Goal: Task Accomplishment & Management: Use online tool/utility

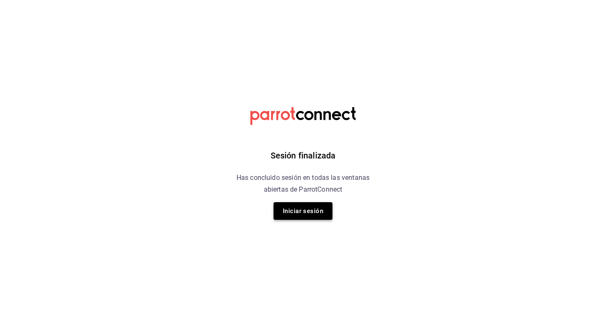
click at [295, 208] on button "Iniciar sesión" at bounding box center [303, 211] width 59 height 18
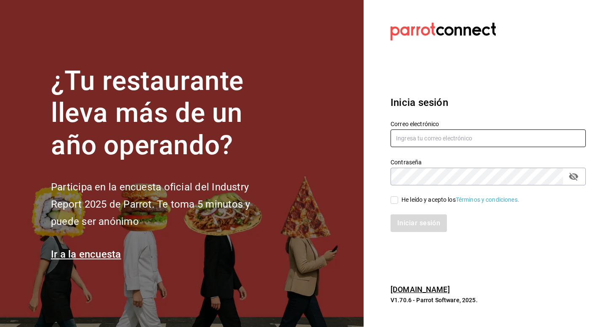
click at [448, 136] on input "text" at bounding box center [488, 139] width 195 height 18
type input "[EMAIL_ADDRESS][DOMAIN_NAME]"
click at [393, 198] on input "He leído y acepto los Términos y condiciones." at bounding box center [395, 201] width 8 height 8
checkbox input "true"
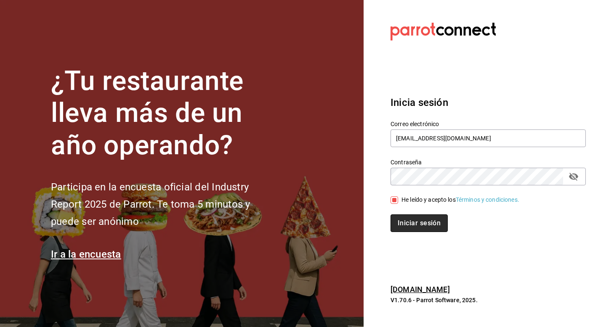
click at [407, 223] on button "Iniciar sesión" at bounding box center [419, 224] width 57 height 18
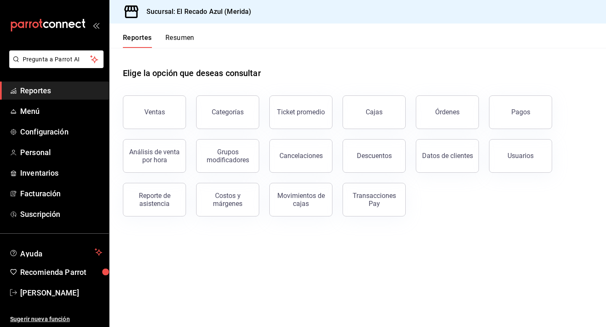
click at [76, 92] on span "Reportes" at bounding box center [61, 90] width 82 height 11
click at [142, 130] on div "Análisis de venta por hora" at bounding box center [149, 151] width 73 height 44
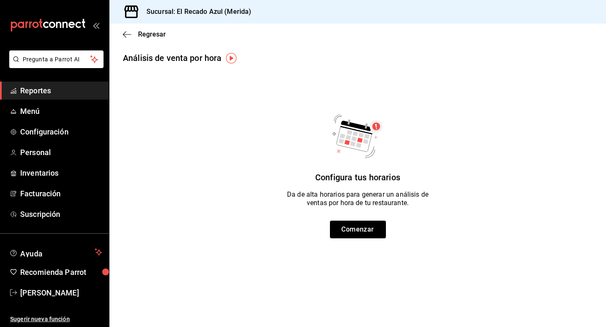
click at [57, 91] on span "Reportes" at bounding box center [61, 90] width 82 height 11
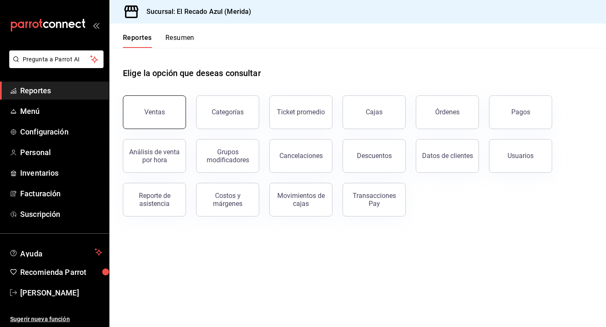
click at [160, 120] on button "Ventas" at bounding box center [154, 113] width 63 height 34
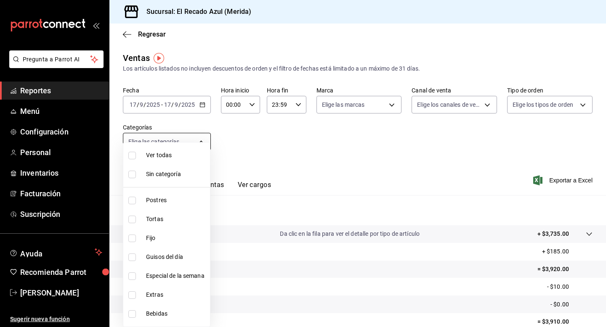
click at [184, 144] on body "Pregunta a Parrot AI Reportes Menú Configuración Personal Inventarios Facturaci…" at bounding box center [303, 163] width 606 height 327
click at [134, 218] on input "checkbox" at bounding box center [132, 220] width 8 height 8
checkbox input "true"
type input "cddaedf4-f15c-4c42-87d3-f50cf5f8b84c"
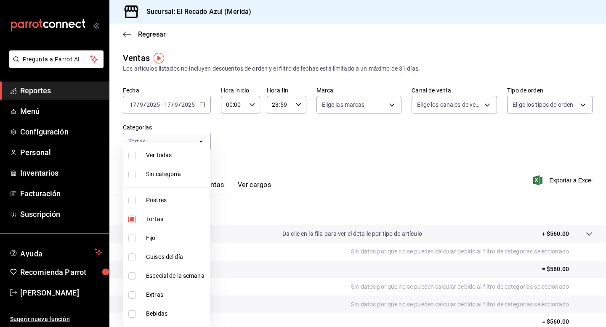
click at [386, 145] on div at bounding box center [303, 163] width 606 height 327
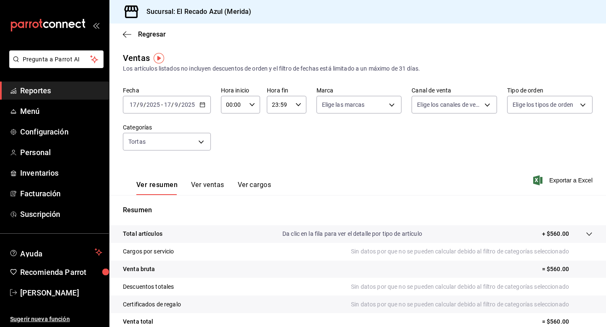
click at [211, 189] on button "Ver ventas" at bounding box center [207, 188] width 33 height 14
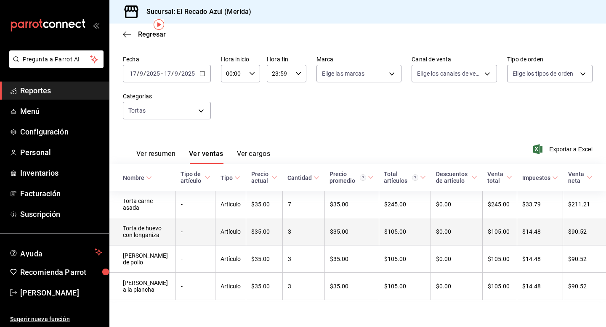
scroll to position [47, 0]
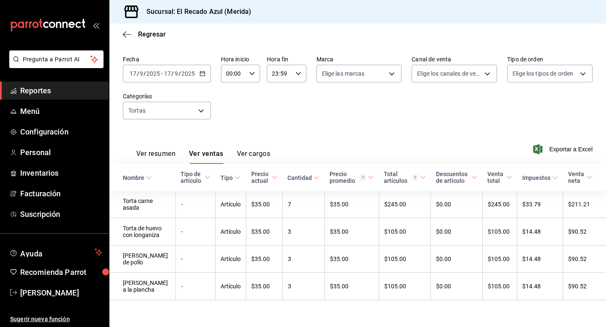
click at [172, 150] on button "Ver resumen" at bounding box center [155, 157] width 39 height 14
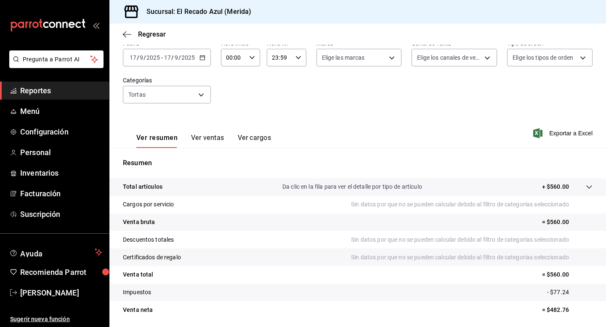
click at [215, 142] on button "Ver ventas" at bounding box center [207, 141] width 33 height 14
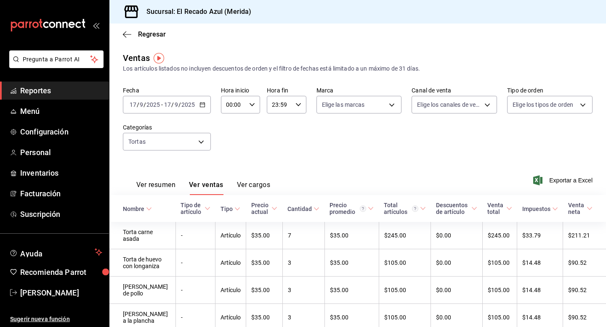
click at [168, 191] on button "Ver resumen" at bounding box center [155, 188] width 39 height 14
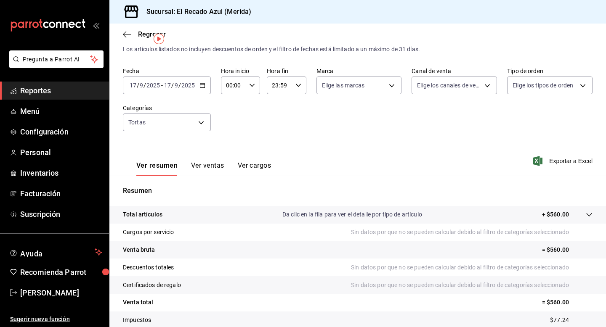
scroll to position [76, 0]
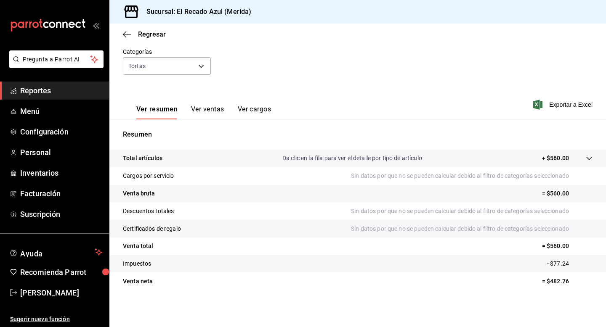
click at [589, 159] on icon at bounding box center [589, 158] width 7 height 7
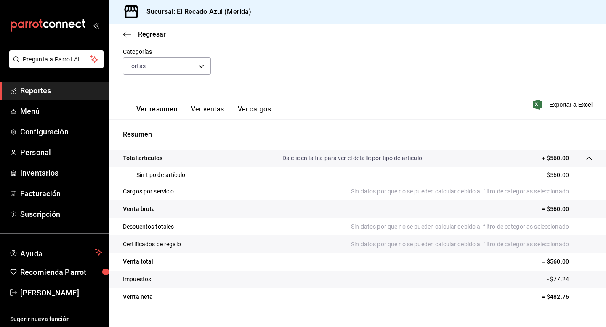
click at [589, 159] on icon at bounding box center [589, 158] width 7 height 7
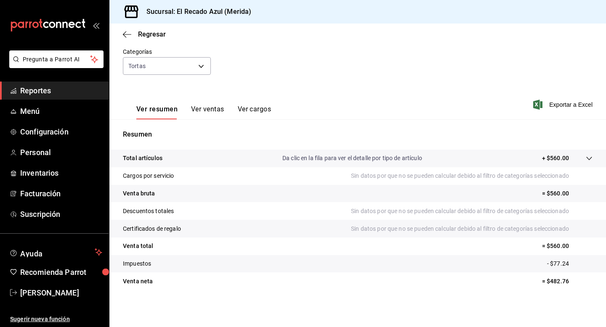
click at [196, 112] on button "Ver ventas" at bounding box center [207, 112] width 33 height 14
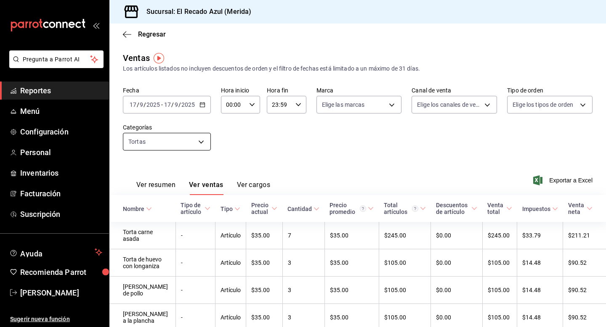
click at [204, 145] on body "Pregunta a Parrot AI Reportes Menú Configuración Personal Inventarios Facturaci…" at bounding box center [303, 163] width 606 height 327
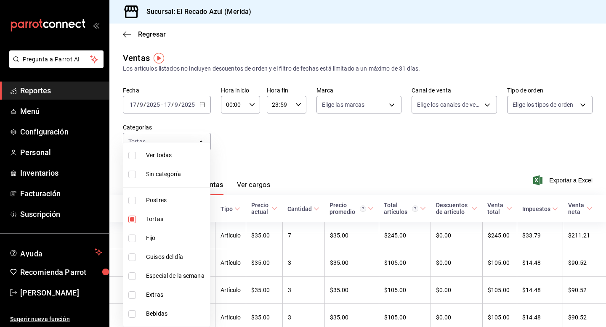
click at [131, 221] on input "checkbox" at bounding box center [132, 220] width 8 height 8
checkbox input "false"
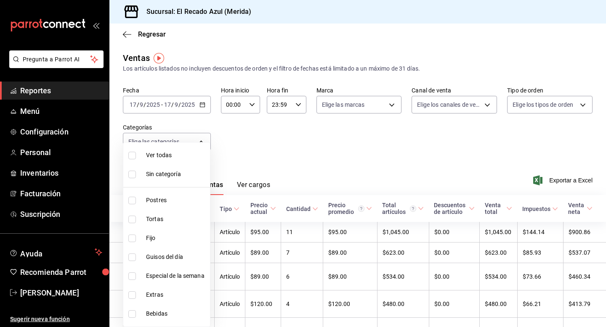
click at [133, 245] on li "Fijo" at bounding box center [166, 238] width 87 height 19
type input "a7831855-3bdb-4702-9fc6-726326d43bee"
checkbox input "true"
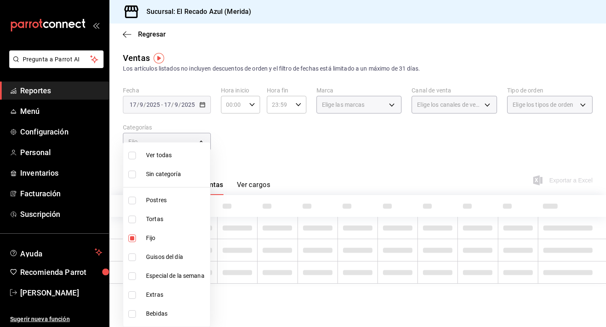
click at [135, 265] on li "Guisos del día" at bounding box center [166, 257] width 87 height 19
type input "a7831855-3bdb-4702-9fc6-726326d43bee,13bcb92e-1a83-413e-a7fd-17f400a31821"
checkbox input "true"
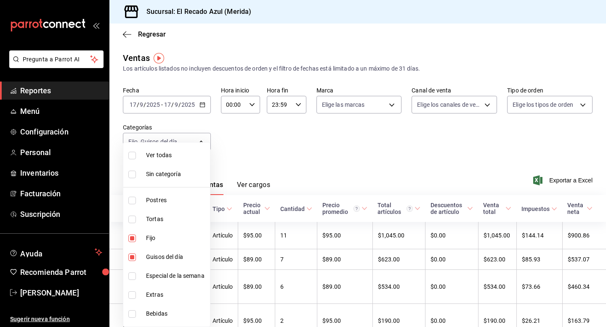
click at [136, 284] on li "Especial de la semana" at bounding box center [166, 276] width 87 height 19
type input "a7831855-3bdb-4702-9fc6-726326d43bee,13bcb92e-1a83-413e-a7fd-17f400a31821,20bc0…"
checkbox input "true"
click at [325, 168] on div at bounding box center [303, 163] width 606 height 327
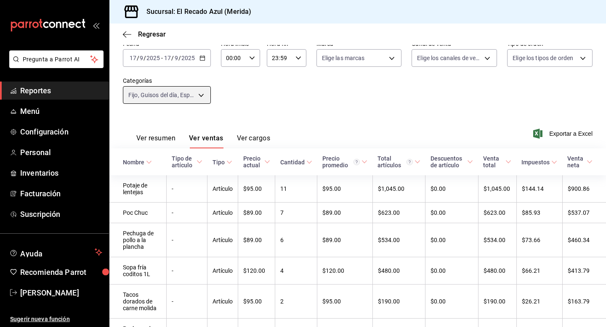
scroll to position [10, 0]
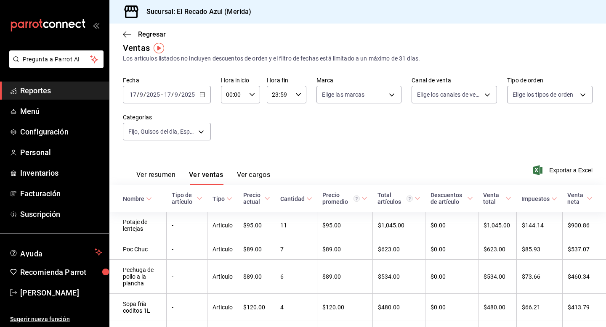
click at [162, 175] on button "Ver resumen" at bounding box center [155, 178] width 39 height 14
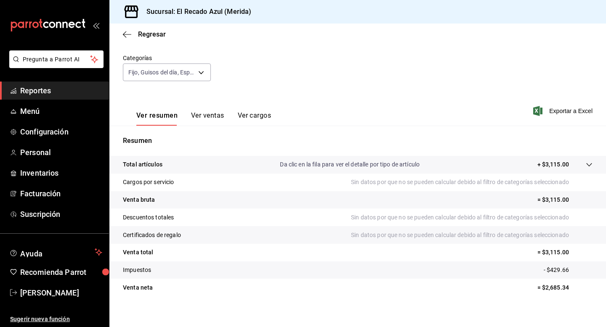
scroll to position [76, 0]
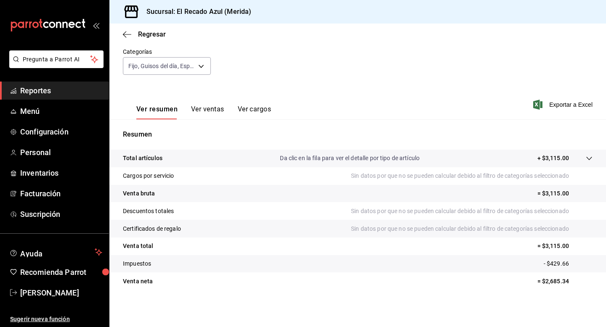
click at [217, 107] on button "Ver ventas" at bounding box center [207, 112] width 33 height 14
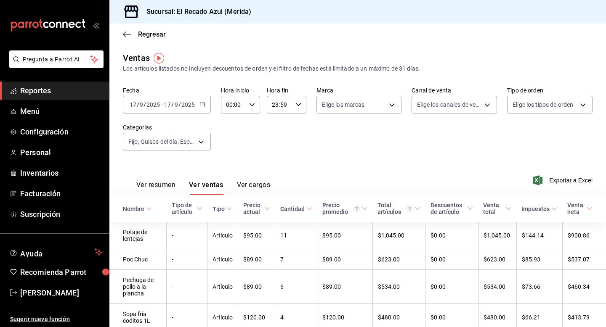
click at [173, 182] on button "Ver resumen" at bounding box center [155, 188] width 39 height 14
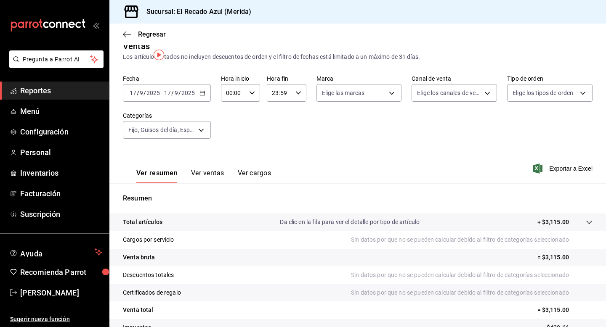
scroll to position [13, 0]
click at [198, 125] on body "Pregunta a Parrot AI Reportes Menú Configuración Personal Inventarios Facturaci…" at bounding box center [303, 163] width 606 height 327
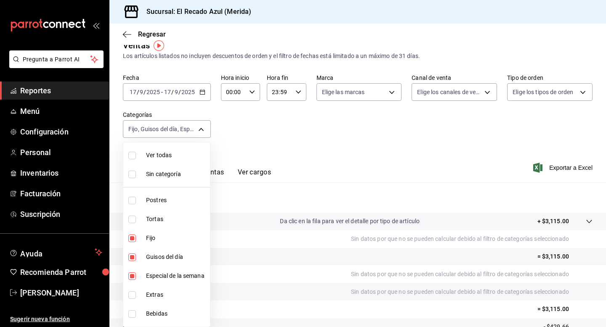
click at [132, 315] on input "checkbox" at bounding box center [132, 315] width 8 height 8
checkbox input "true"
type input "a7831855-3bdb-4702-9fc6-726326d43bee,13bcb92e-1a83-413e-a7fd-17f400a31821,20bc0…"
click at [131, 275] on input "checkbox" at bounding box center [132, 277] width 8 height 8
checkbox input "false"
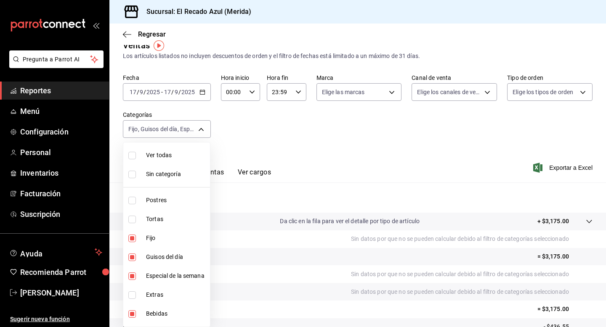
type input "a7831855-3bdb-4702-9fc6-726326d43bee,13bcb92e-1a83-413e-a7fd-17f400a31821,7bfb7…"
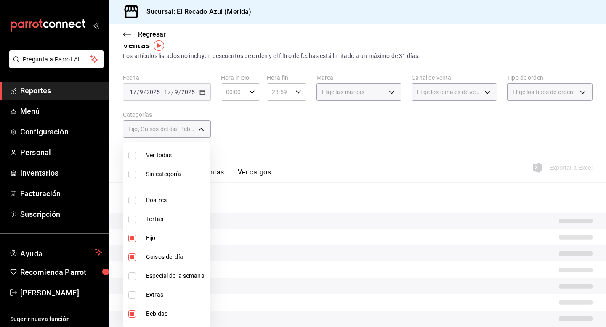
click at [133, 254] on input "checkbox" at bounding box center [132, 258] width 8 height 8
checkbox input "false"
type input "a7831855-3bdb-4702-9fc6-726326d43bee,7bfb7413-6e28-41a0-876f-9044619efe8d"
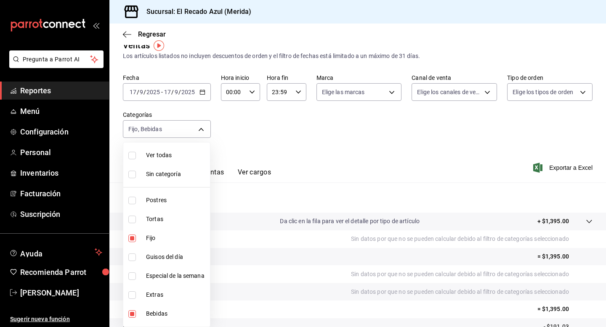
click at [134, 237] on input "checkbox" at bounding box center [132, 239] width 8 height 8
checkbox input "false"
type input "7bfb7413-6e28-41a0-876f-9044619efe8d"
click at [291, 165] on div at bounding box center [303, 163] width 606 height 327
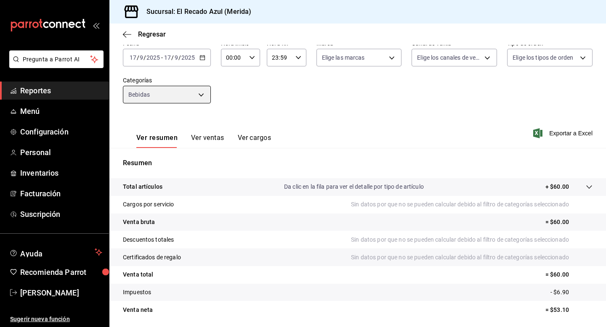
scroll to position [40, 0]
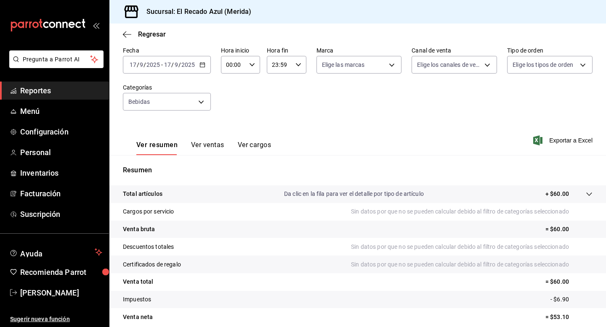
click at [219, 141] on button "Ver ventas" at bounding box center [207, 148] width 33 height 14
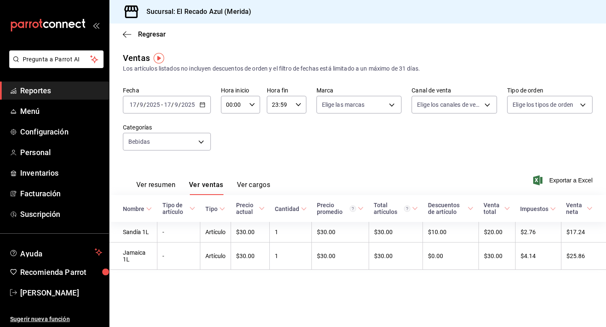
click at [167, 186] on button "Ver resumen" at bounding box center [155, 188] width 39 height 14
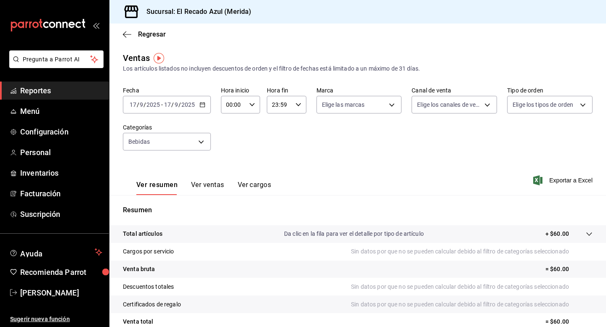
click at [205, 185] on button "Ver ventas" at bounding box center [207, 188] width 33 height 14
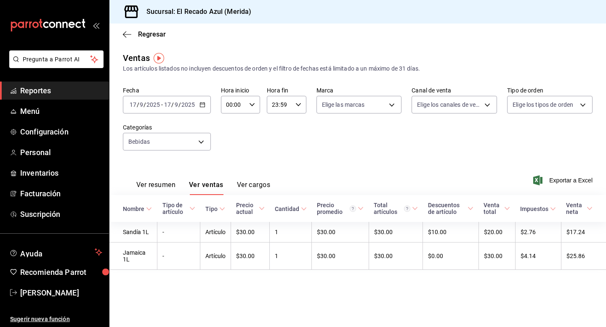
click at [169, 182] on button "Ver resumen" at bounding box center [155, 188] width 39 height 14
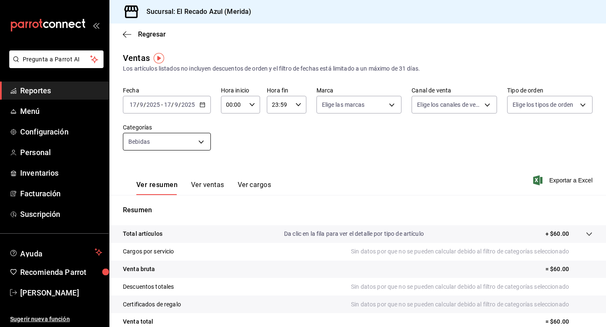
click at [166, 142] on body "Pregunta a Parrot AI Reportes Menú Configuración Personal Inventarios Facturaci…" at bounding box center [303, 163] width 606 height 327
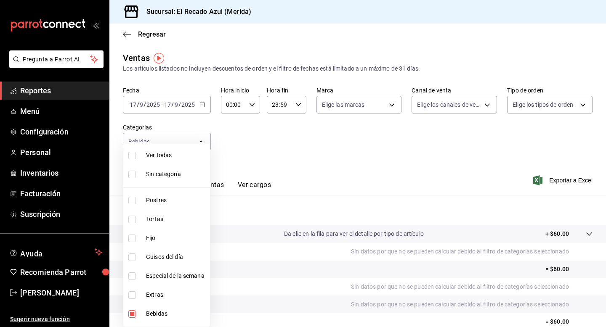
click at [136, 295] on input "checkbox" at bounding box center [132, 296] width 8 height 8
checkbox input "true"
type input "7bfb7413-6e28-41a0-876f-9044619efe8d,d6317b1c-ff53-41b5-8696-cf89c697b0c8"
click at [128, 311] on input "checkbox" at bounding box center [132, 315] width 8 height 8
checkbox input "false"
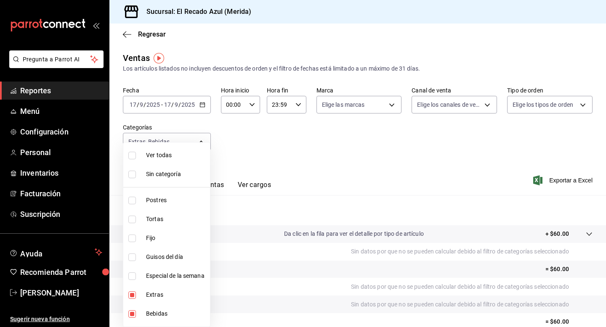
type input "d6317b1c-ff53-41b5-8696-cf89c697b0c8"
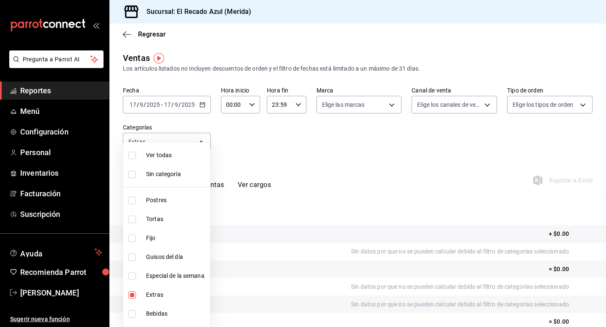
click at [283, 162] on div at bounding box center [303, 163] width 606 height 327
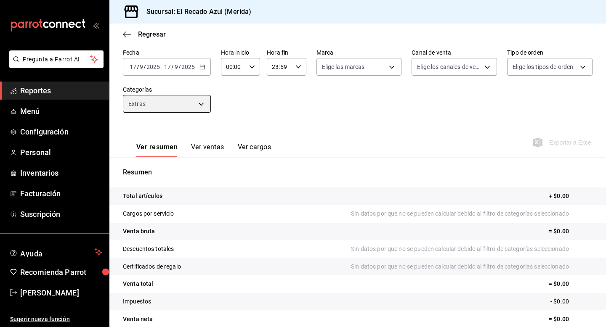
scroll to position [76, 0]
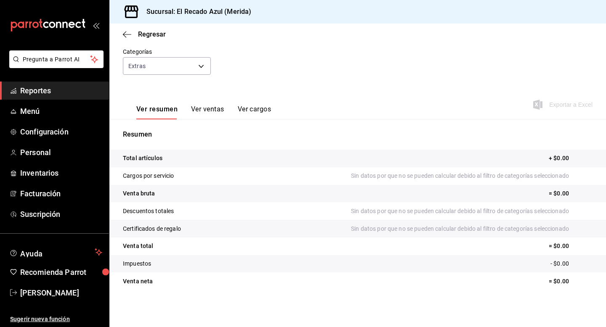
click at [218, 110] on button "Ver ventas" at bounding box center [207, 112] width 33 height 14
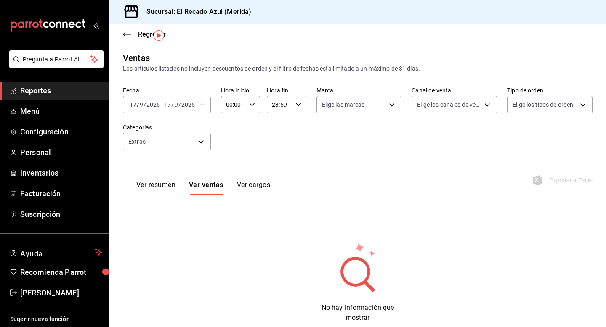
scroll to position [22, 0]
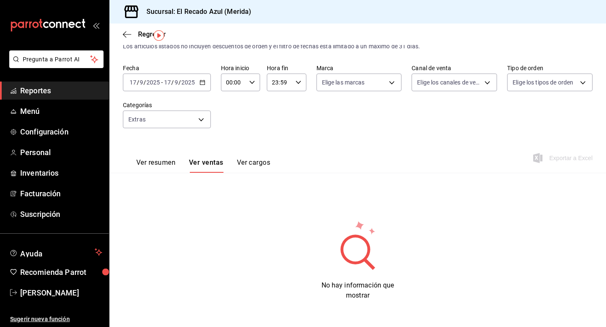
click at [158, 167] on button "Ver resumen" at bounding box center [155, 166] width 39 height 14
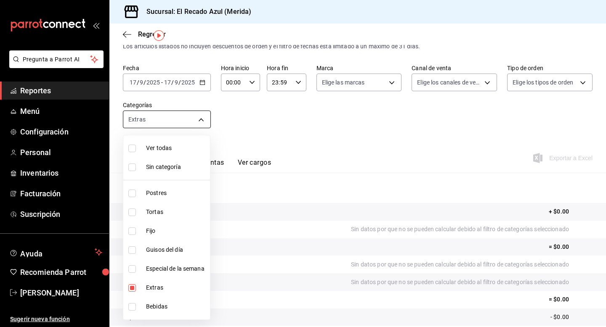
click at [184, 125] on body "Pregunta a Parrot AI Reportes Menú Configuración Personal Inventarios Facturaci…" at bounding box center [303, 163] width 606 height 327
click at [189, 85] on div at bounding box center [303, 163] width 606 height 327
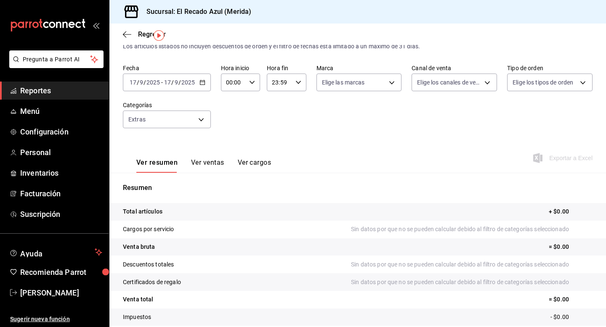
click at [189, 85] on input "2025" at bounding box center [188, 82] width 14 height 7
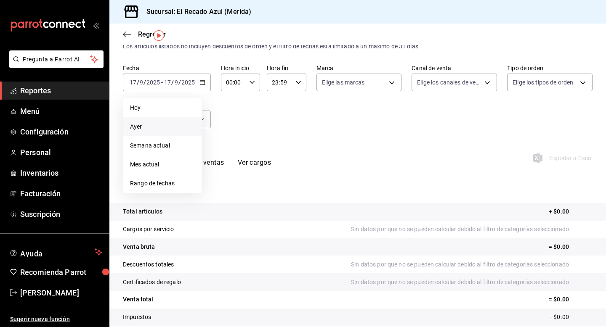
click at [166, 126] on span "Ayer" at bounding box center [162, 126] width 65 height 9
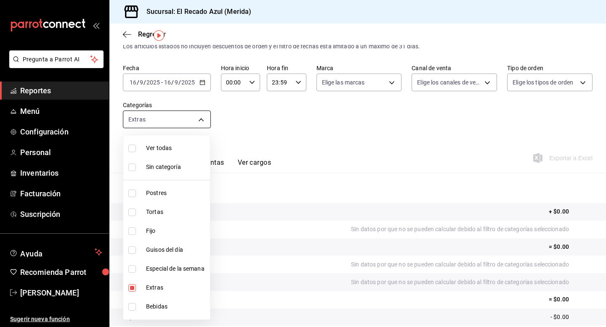
click at [185, 121] on body "Pregunta a Parrot AI Reportes Menú Configuración Personal Inventarios Facturaci…" at bounding box center [303, 163] width 606 height 327
click at [132, 212] on input "checkbox" at bounding box center [132, 213] width 8 height 8
checkbox input "true"
type input "d6317b1c-ff53-41b5-8696-cf89c697b0c8,cddaedf4-f15c-4c42-87d3-f50cf5f8b84c"
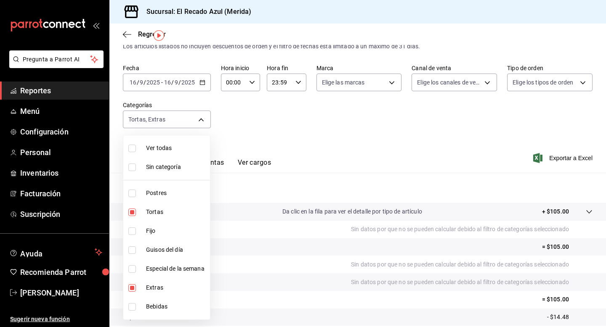
click at [130, 284] on input "checkbox" at bounding box center [132, 288] width 8 height 8
checkbox input "false"
type input "cddaedf4-f15c-4c42-87d3-f50cf5f8b84c"
click at [284, 91] on div at bounding box center [303, 163] width 606 height 327
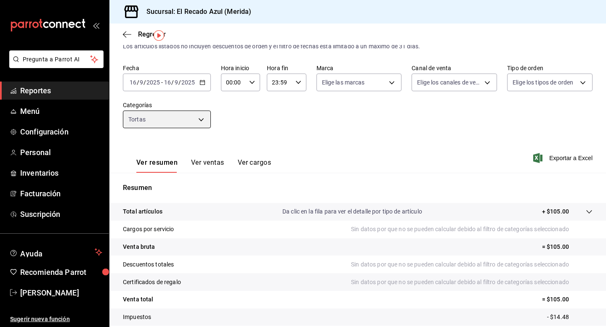
scroll to position [25, 0]
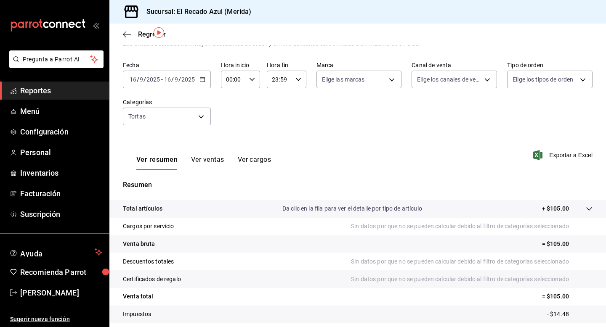
click at [212, 162] on button "Ver ventas" at bounding box center [207, 163] width 33 height 14
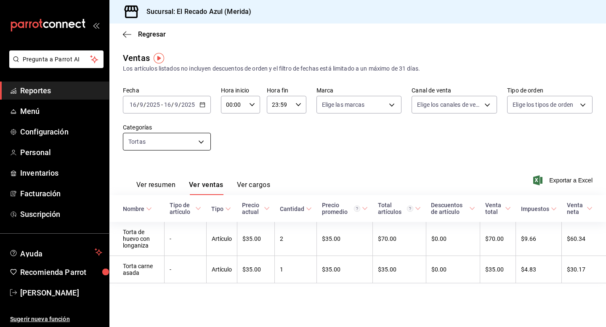
click at [191, 138] on body "Pregunta a Parrot AI Reportes Menú Configuración Personal Inventarios Facturaci…" at bounding box center [303, 163] width 606 height 327
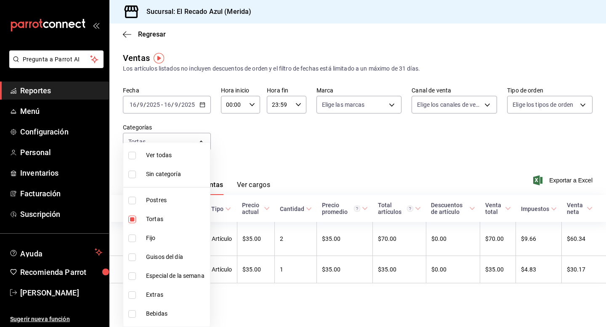
click at [135, 216] on input "checkbox" at bounding box center [132, 220] width 8 height 8
checkbox input "false"
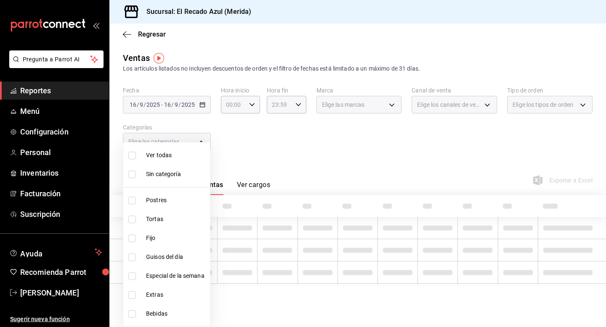
click at [135, 246] on li "Fijo" at bounding box center [166, 238] width 87 height 19
type input "a7831855-3bdb-4702-9fc6-726326d43bee"
checkbox input "true"
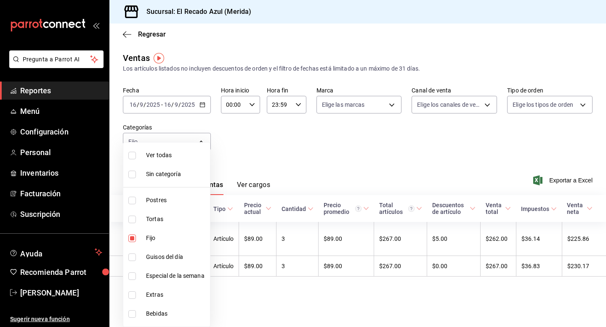
click at [135, 261] on input "checkbox" at bounding box center [132, 258] width 8 height 8
checkbox input "true"
type input "a7831855-3bdb-4702-9fc6-726326d43bee,13bcb92e-1a83-413e-a7fd-17f400a31821"
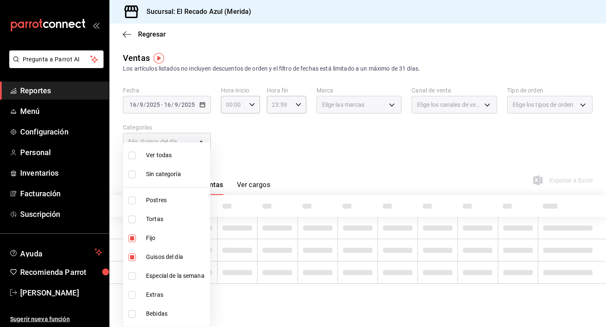
click at [134, 276] on input "checkbox" at bounding box center [132, 277] width 8 height 8
checkbox input "true"
type input "a7831855-3bdb-4702-9fc6-726326d43bee,13bcb92e-1a83-413e-a7fd-17f400a31821,20bc0…"
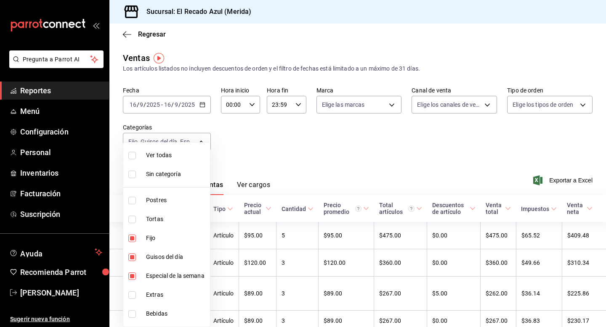
click at [265, 170] on div at bounding box center [303, 163] width 606 height 327
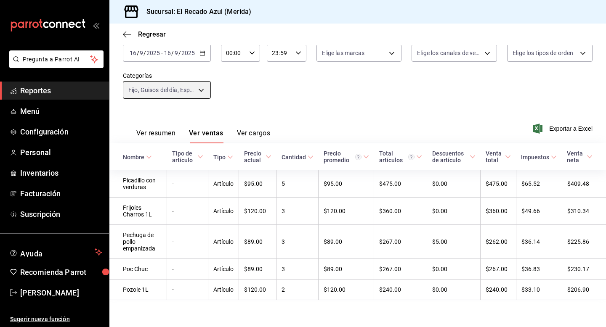
scroll to position [54, 0]
click at [169, 133] on button "Ver resumen" at bounding box center [155, 136] width 39 height 14
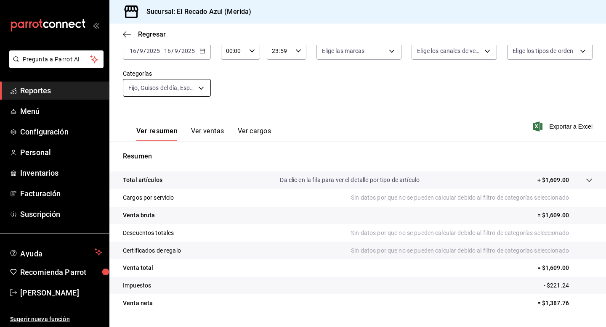
click at [198, 89] on body "Pregunta a Parrot AI Reportes Menú Configuración Personal Inventarios Facturaci…" at bounding box center [303, 163] width 606 height 327
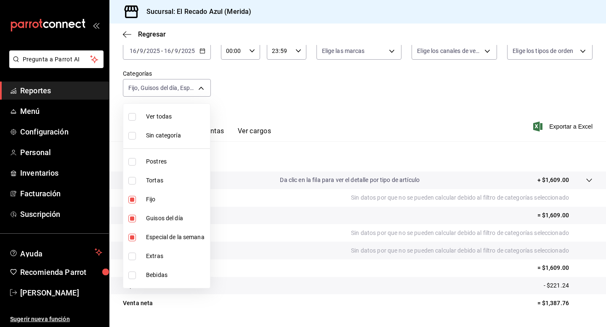
click at [132, 275] on input "checkbox" at bounding box center [132, 276] width 8 height 8
checkbox input "true"
type input "a7831855-3bdb-4702-9fc6-726326d43bee,13bcb92e-1a83-413e-a7fd-17f400a31821,20bc0…"
click at [129, 235] on input "checkbox" at bounding box center [132, 238] width 8 height 8
checkbox input "false"
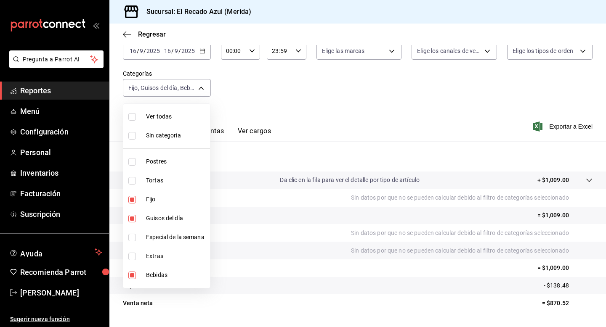
click at [132, 224] on li "Guisos del día" at bounding box center [166, 218] width 87 height 19
type input "a7831855-3bdb-4702-9fc6-726326d43bee,7bfb7413-6e28-41a0-876f-9044619efe8d"
checkbox input "false"
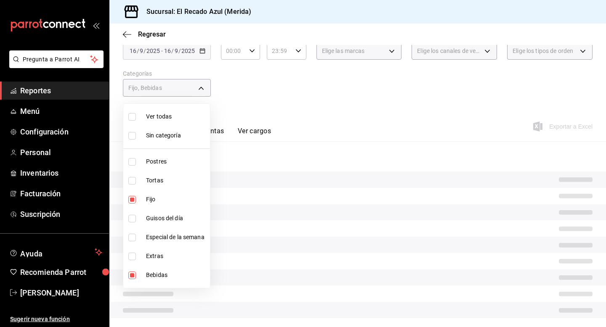
click at [133, 200] on input "checkbox" at bounding box center [132, 200] width 8 height 8
checkbox input "false"
type input "7bfb7413-6e28-41a0-876f-9044619efe8d"
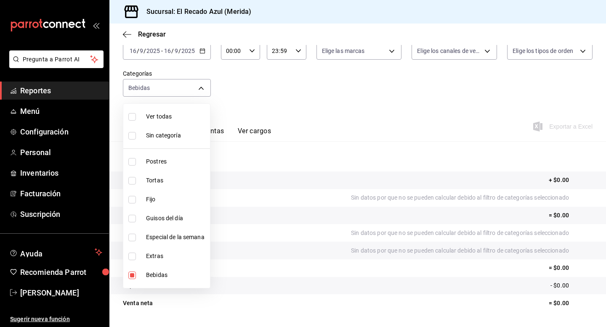
click at [340, 122] on div at bounding box center [303, 163] width 606 height 327
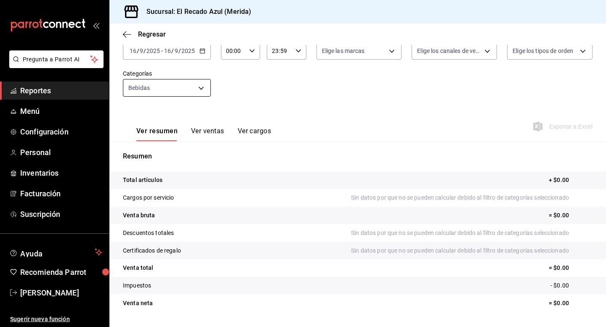
click at [167, 82] on body "Pregunta a Parrot AI Reportes Menú Configuración Personal Inventarios Facturaci…" at bounding box center [303, 163] width 606 height 327
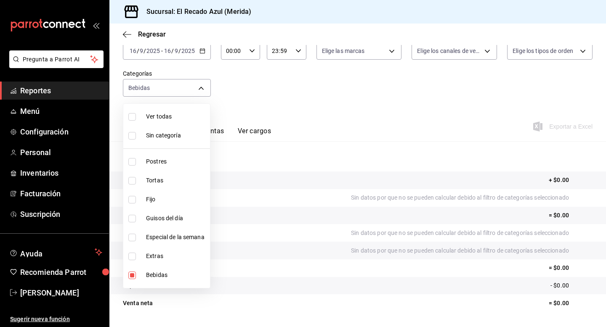
click at [136, 254] on input "checkbox" at bounding box center [132, 257] width 8 height 8
checkbox input "true"
type input "7bfb7413-6e28-41a0-876f-9044619efe8d,d6317b1c-ff53-41b5-8696-cf89c697b0c8"
click at [137, 278] on label at bounding box center [133, 276] width 11 height 8
click at [136, 278] on input "checkbox" at bounding box center [132, 276] width 8 height 8
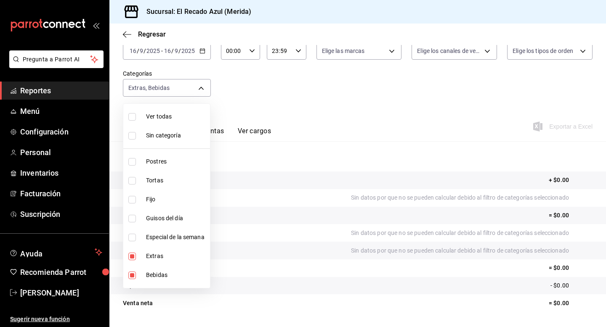
checkbox input "true"
type input "d6317b1c-ff53-41b5-8696-cf89c697b0c8,7bfb7413-6e28-41a0-876f-9044619efe8d"
click at [132, 278] on input "checkbox" at bounding box center [132, 276] width 8 height 8
checkbox input "false"
type input "d6317b1c-ff53-41b5-8696-cf89c697b0c8"
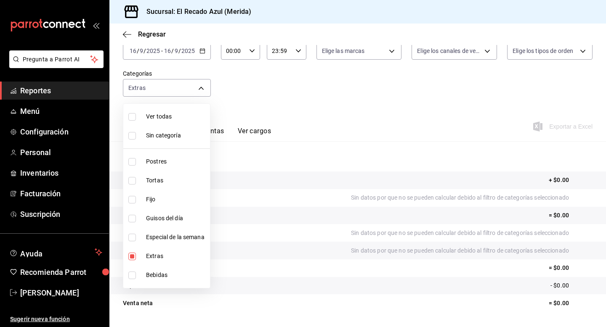
click at [255, 83] on div at bounding box center [303, 163] width 606 height 327
